Goal: Task Accomplishment & Management: Manage account settings

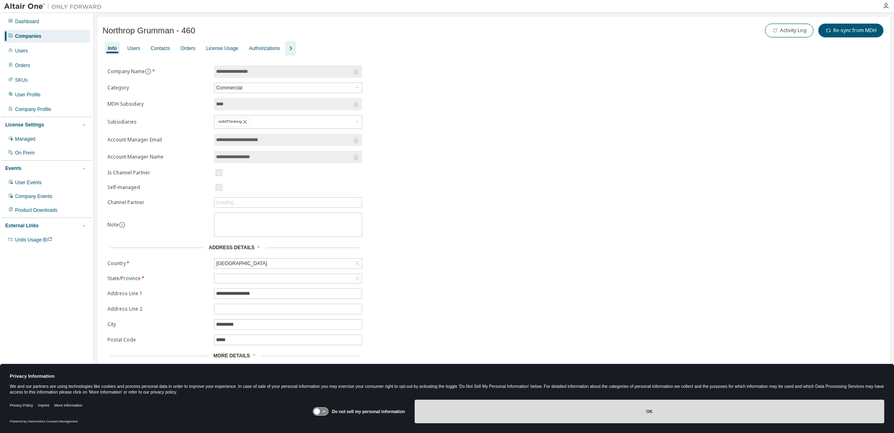
click at [564, 410] on button "OK" at bounding box center [649, 412] width 469 height 24
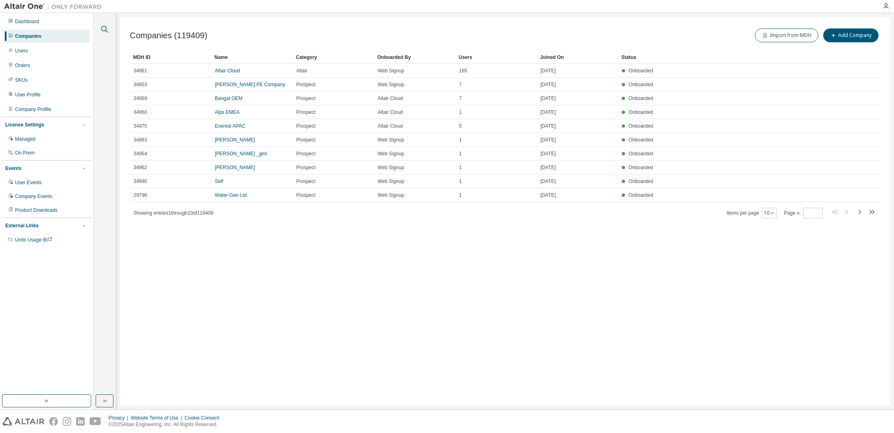
click at [104, 28] on icon "button" at bounding box center [105, 29] width 10 height 10
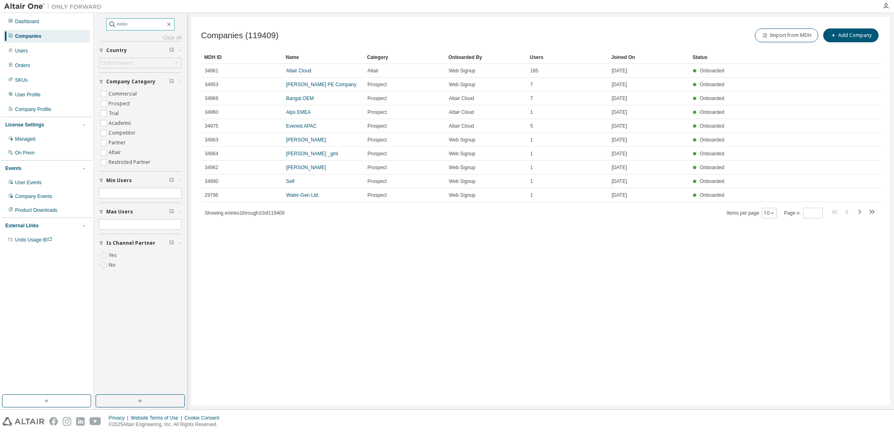
click at [126, 23] on input "text" at bounding box center [140, 24] width 49 height 8
paste input "**********"
type input "**********"
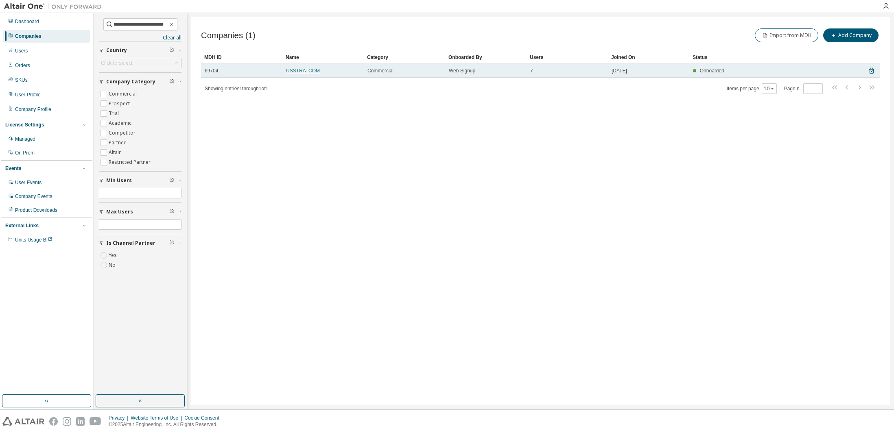
click at [310, 70] on link "USSTRATCOM" at bounding box center [303, 71] width 34 height 6
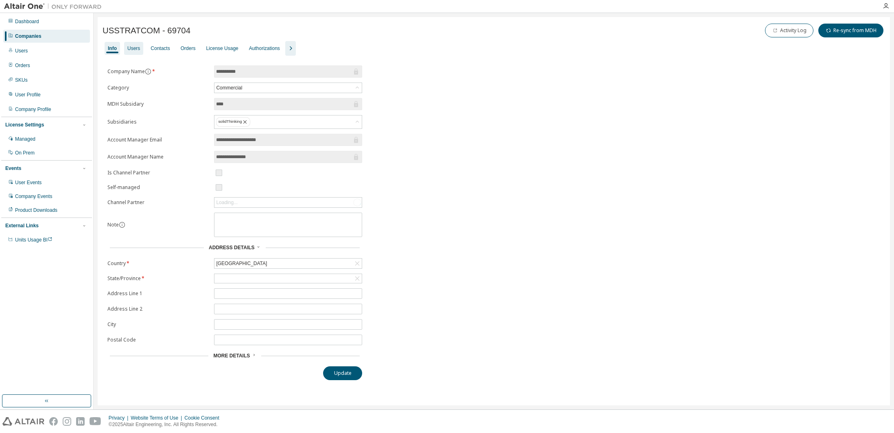
click at [131, 48] on div "Users" at bounding box center [133, 48] width 13 height 7
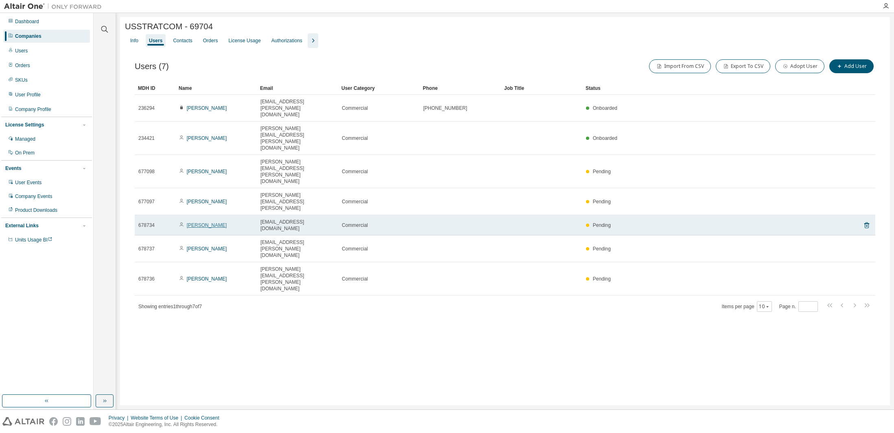
click at [196, 223] on link "[PERSON_NAME]" at bounding box center [207, 226] width 40 height 6
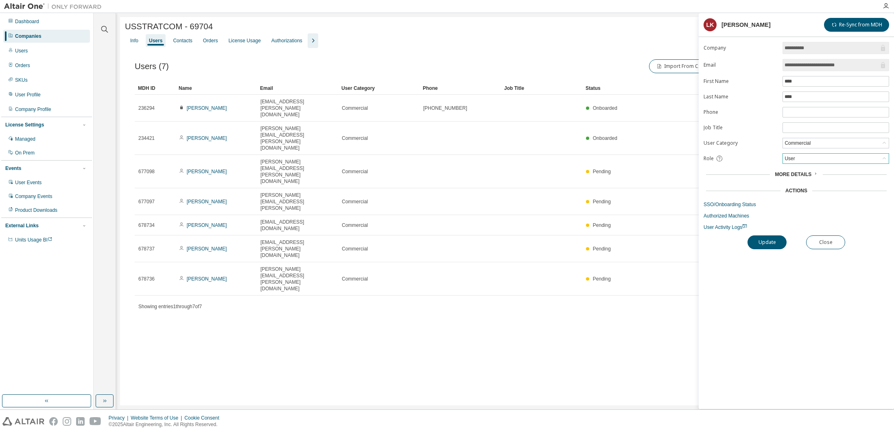
click at [814, 159] on div "User" at bounding box center [836, 159] width 106 height 10
click at [798, 171] on li "Admin" at bounding box center [835, 169] width 104 height 11
click at [764, 243] on button "Update" at bounding box center [766, 243] width 39 height 14
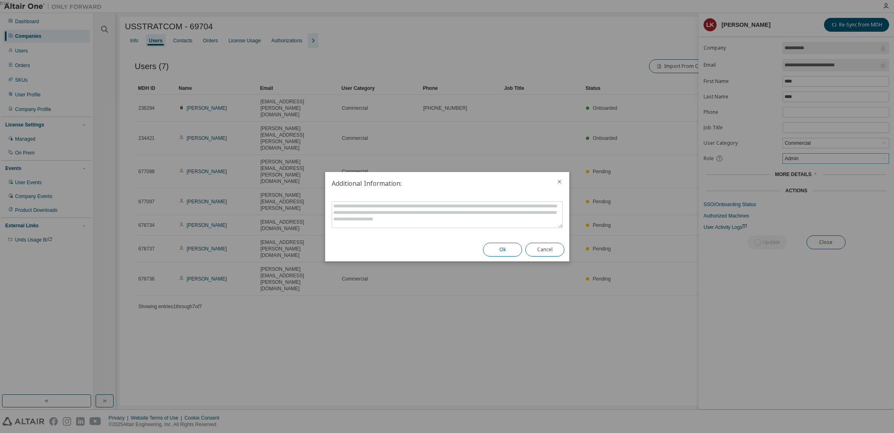
click at [502, 247] on button "Ok" at bounding box center [502, 250] width 39 height 14
